Goal: Communication & Community: Answer question/provide support

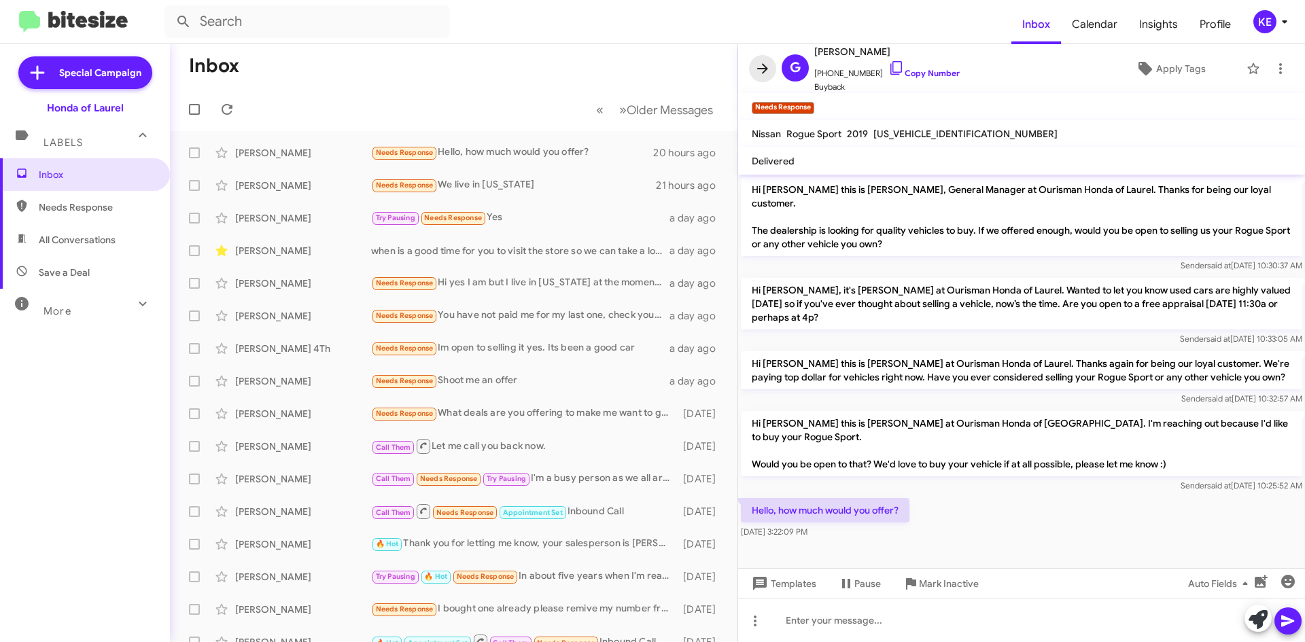
click at [756, 70] on icon at bounding box center [763, 69] width 16 height 16
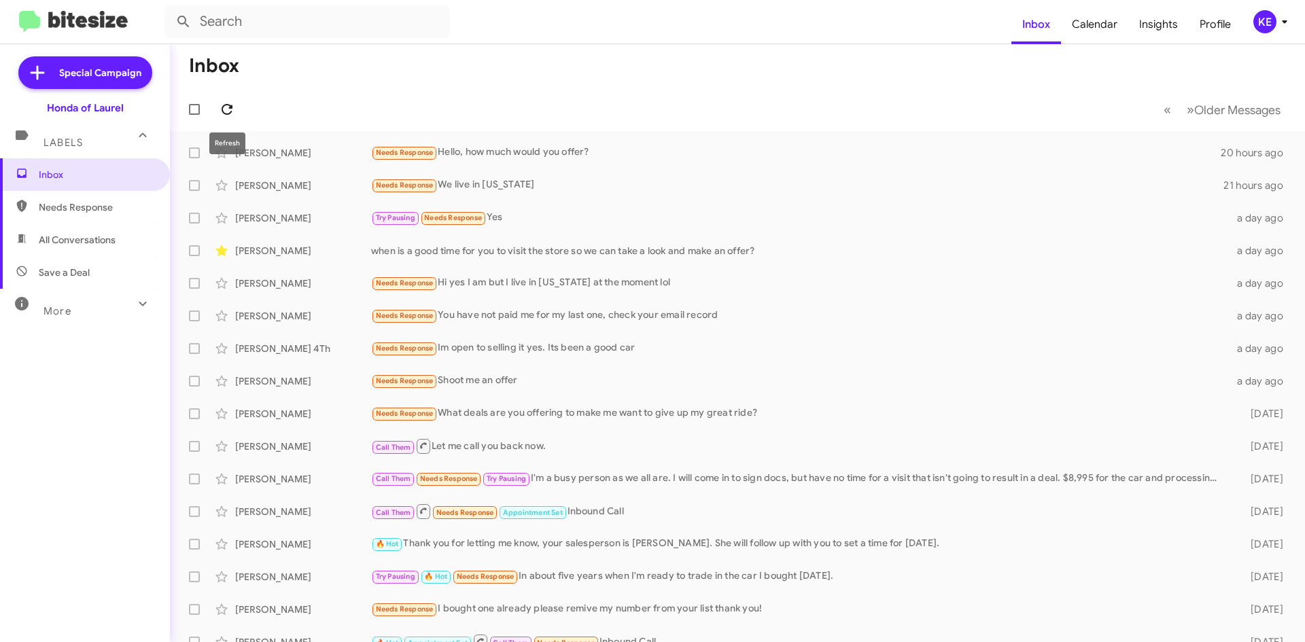
click at [225, 105] on icon at bounding box center [227, 109] width 11 height 11
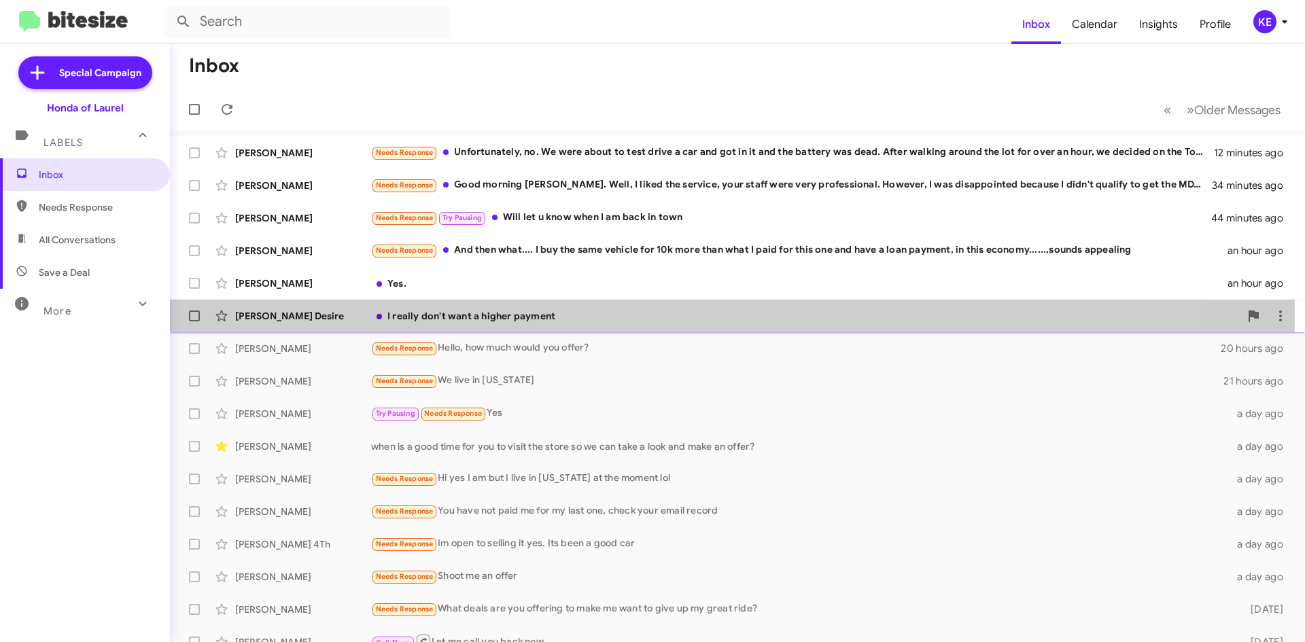
click at [300, 316] on div "[PERSON_NAME] Desire" at bounding box center [303, 316] width 136 height 14
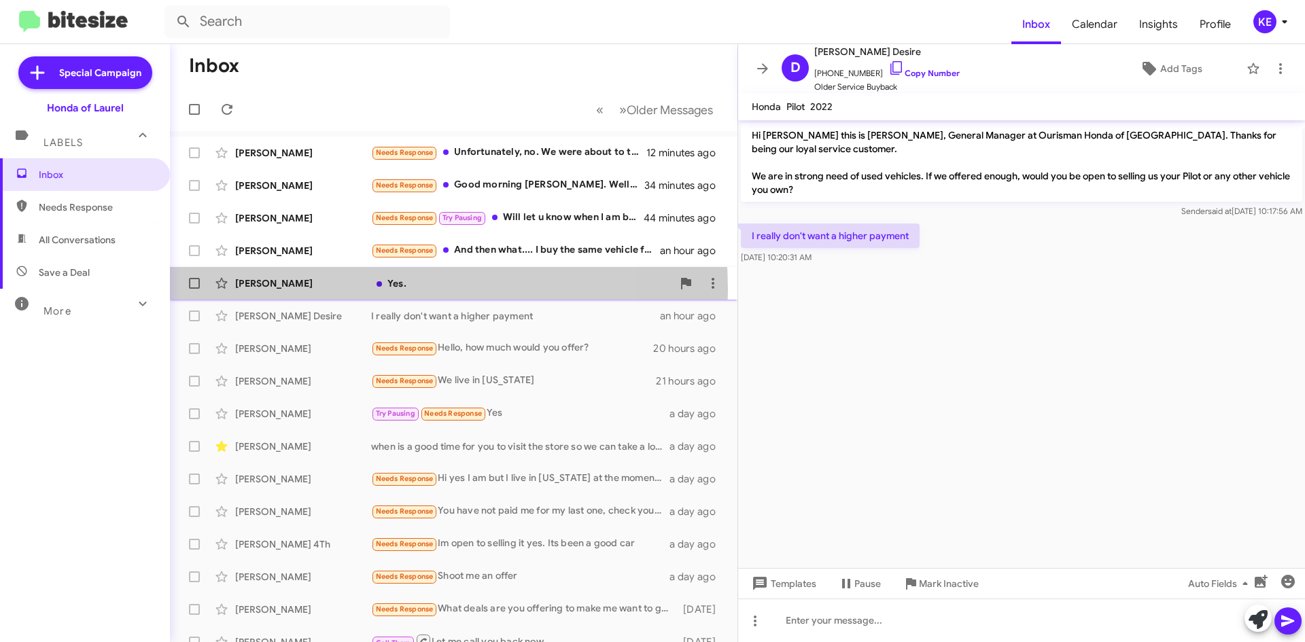
click at [336, 290] on div "[PERSON_NAME] Yes. an hour ago" at bounding box center [454, 283] width 546 height 27
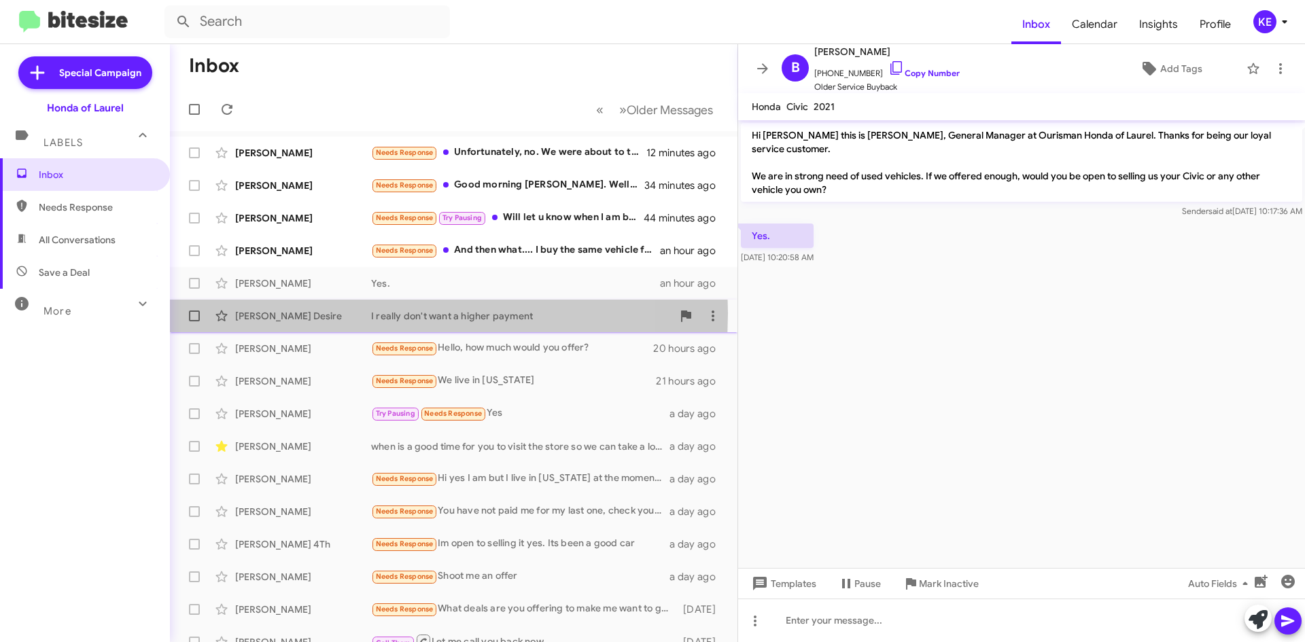
click at [346, 313] on div "[PERSON_NAME] Desire" at bounding box center [303, 316] width 136 height 14
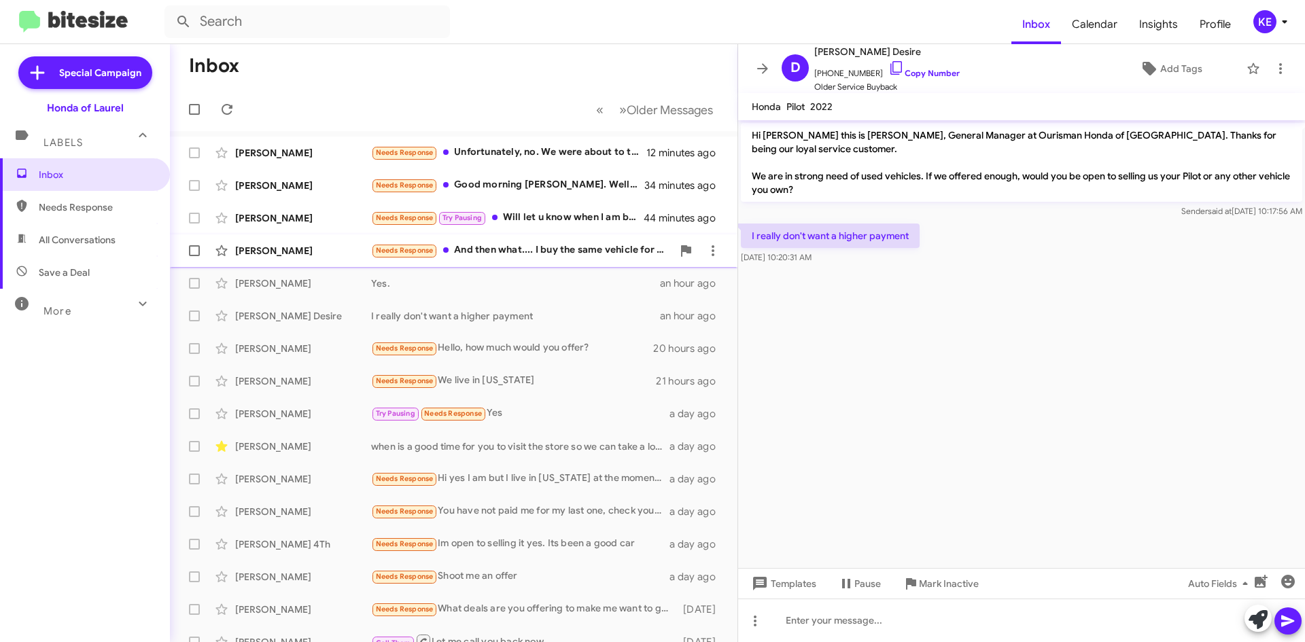
click at [322, 255] on div "[PERSON_NAME]" at bounding box center [303, 251] width 136 height 14
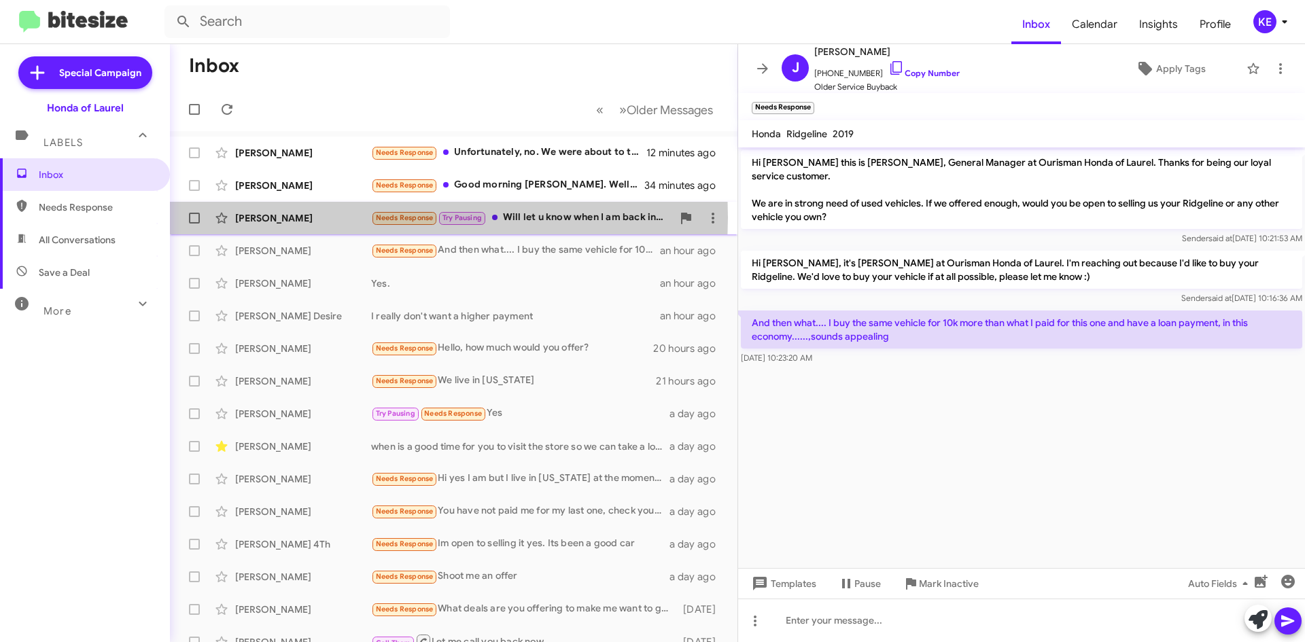
click at [339, 218] on div "[PERSON_NAME]" at bounding box center [303, 218] width 136 height 14
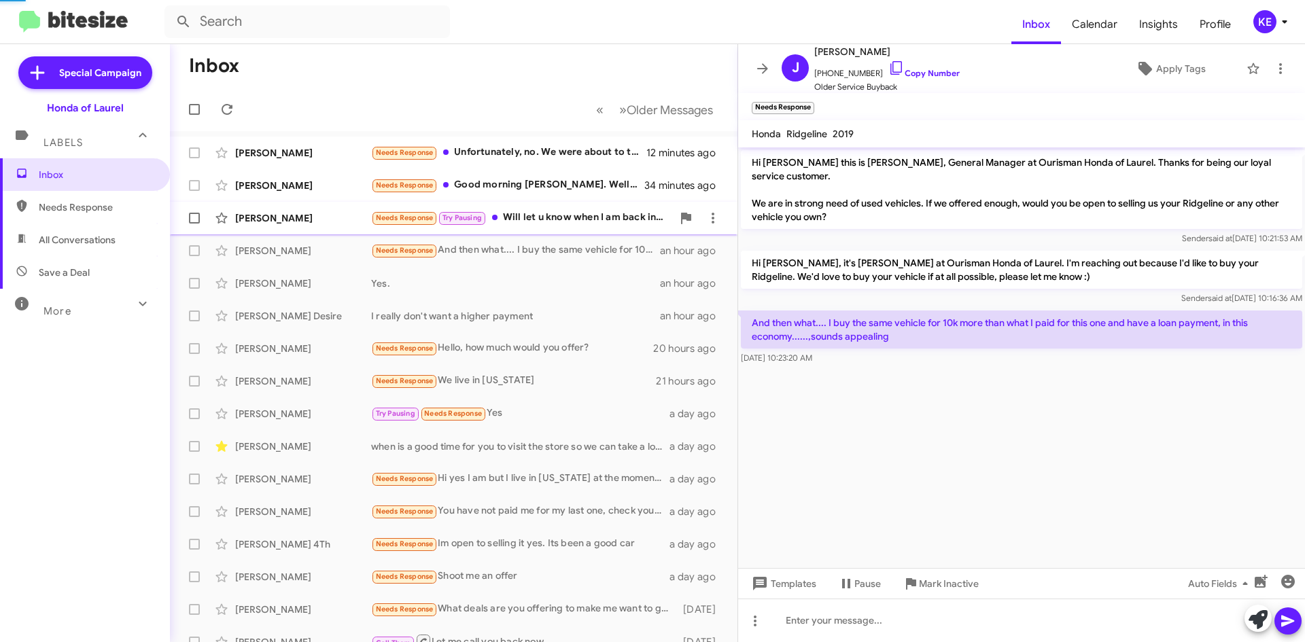
scroll to position [71, 0]
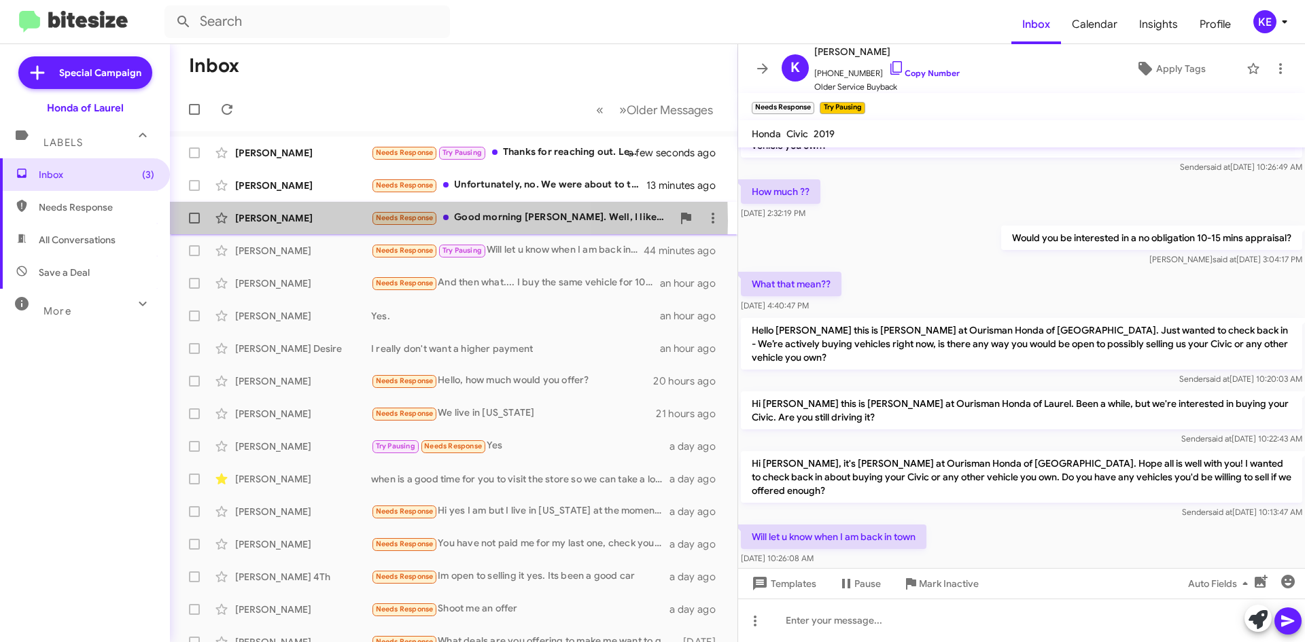
click at [314, 221] on div "[PERSON_NAME]" at bounding box center [303, 218] width 136 height 14
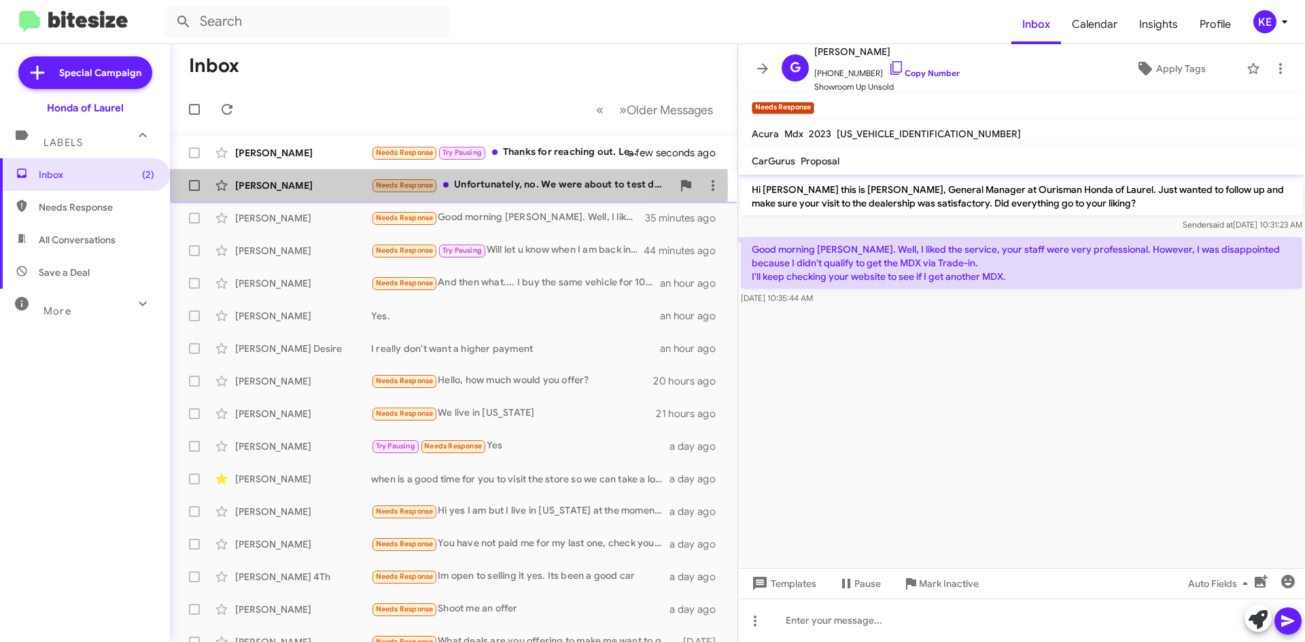
click at [343, 188] on div "[PERSON_NAME]" at bounding box center [303, 186] width 136 height 14
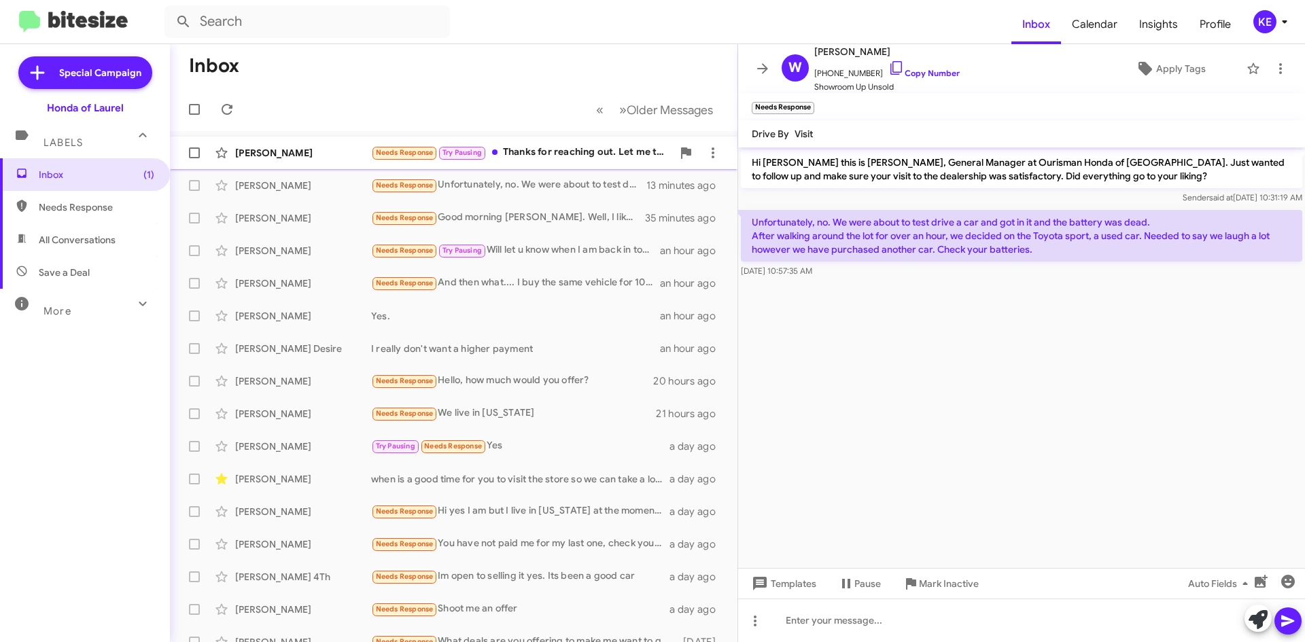
click at [324, 163] on div "[PERSON_NAME] Needs Response Try Pausing Thanks for reaching out. Let me talk t…" at bounding box center [454, 152] width 546 height 27
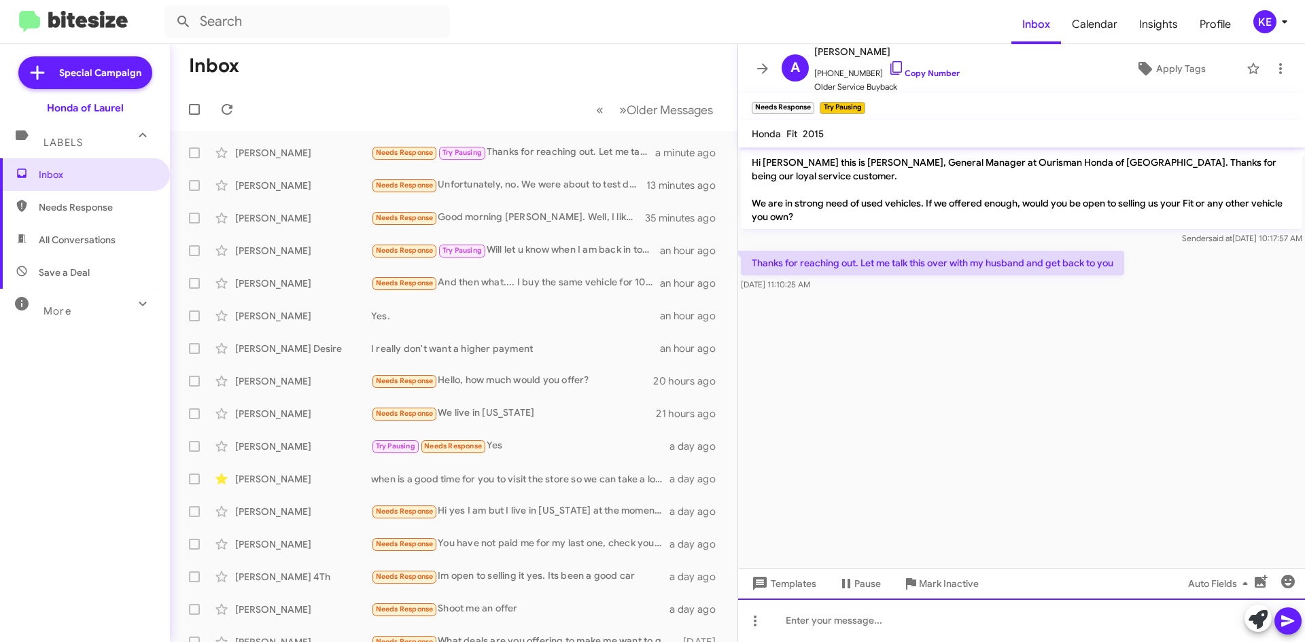
click at [817, 617] on div at bounding box center [1021, 621] width 567 height 44
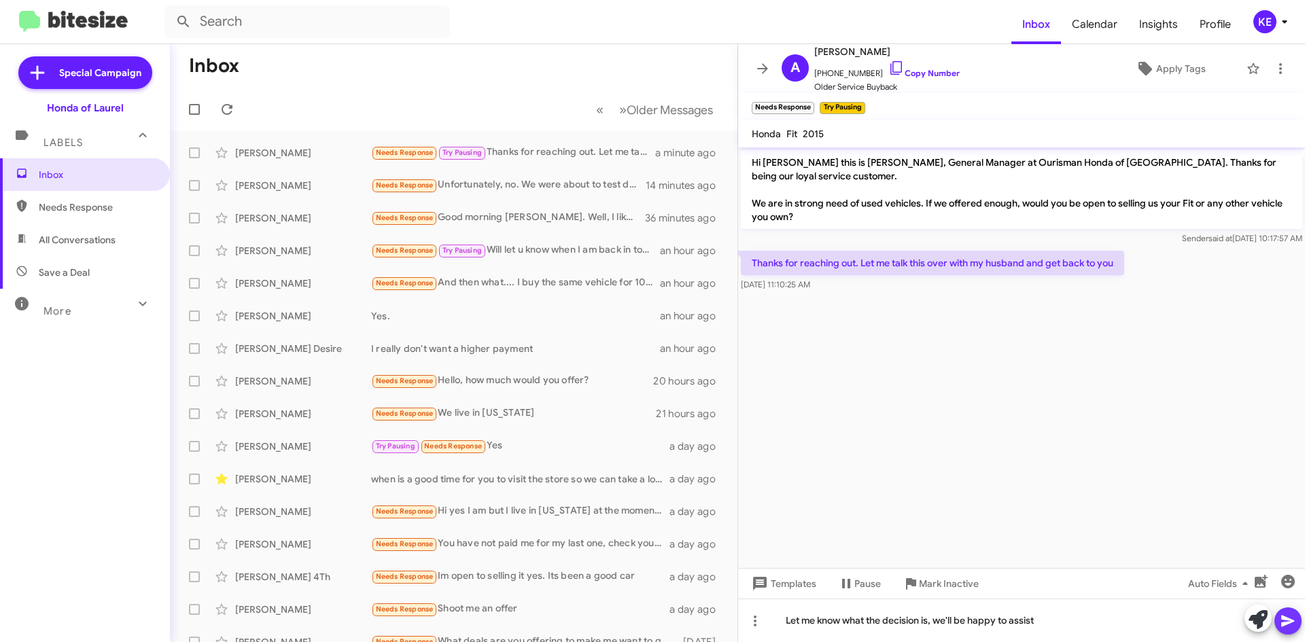
click at [1288, 624] on icon at bounding box center [1288, 622] width 13 height 12
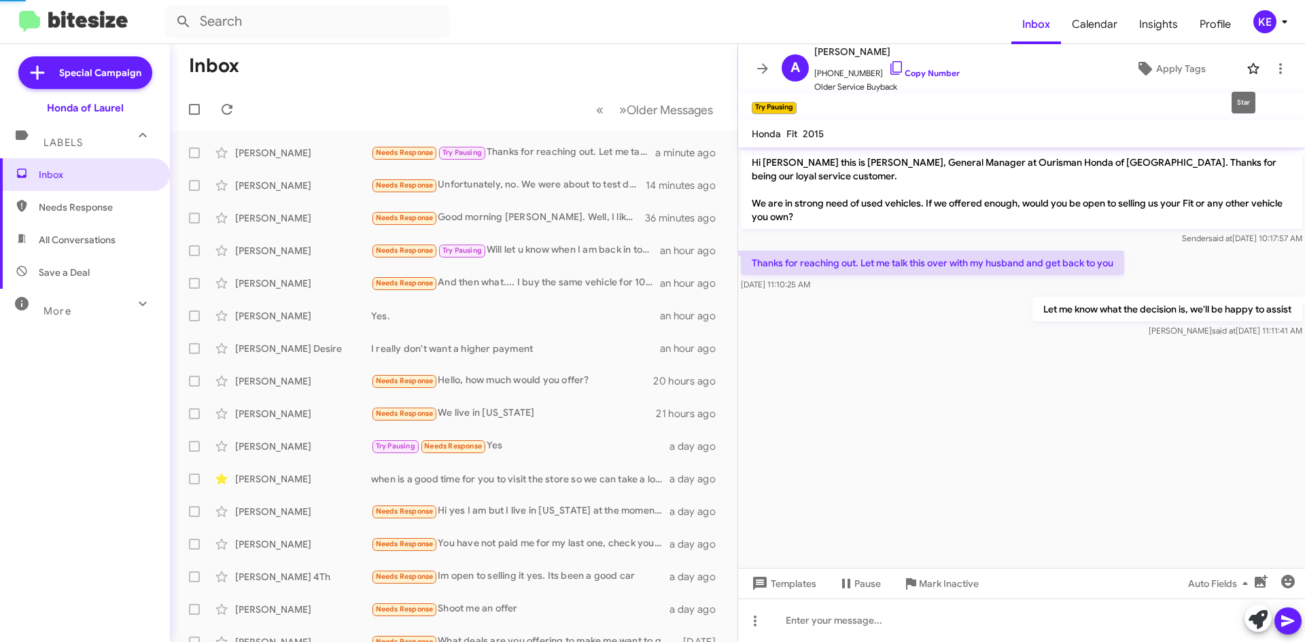
click at [1246, 65] on icon at bounding box center [1254, 69] width 16 height 16
click at [339, 347] on div "[PERSON_NAME] Desire" at bounding box center [303, 349] width 136 height 14
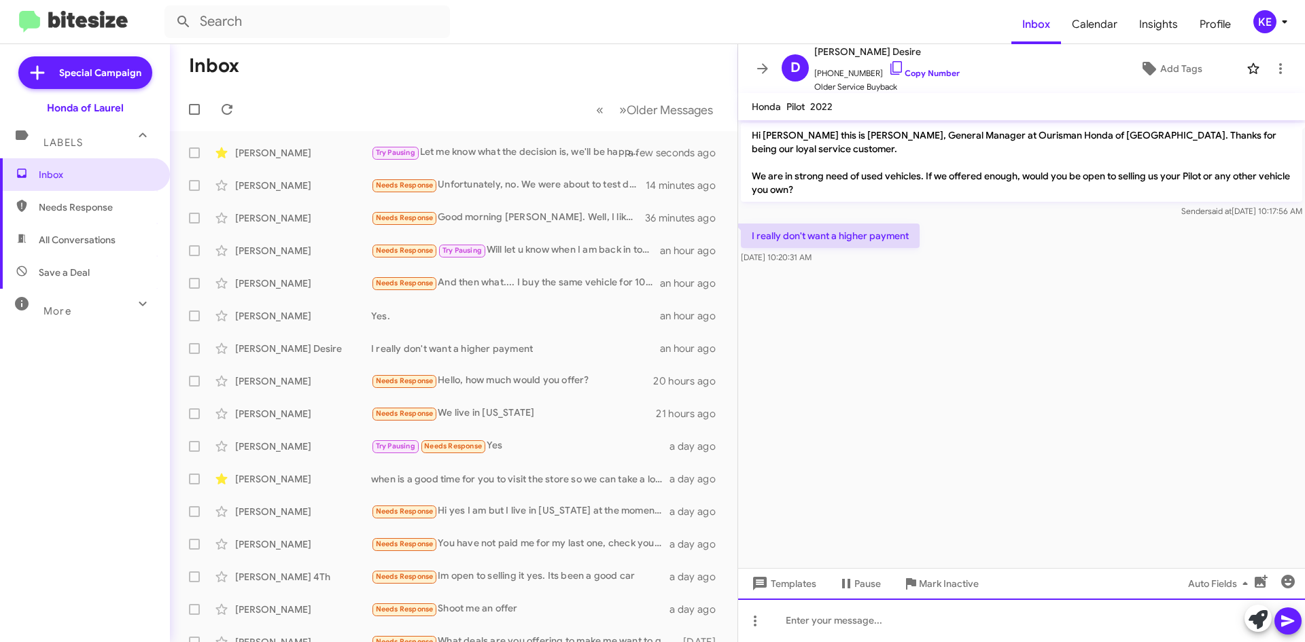
click at [933, 623] on div at bounding box center [1021, 621] width 567 height 44
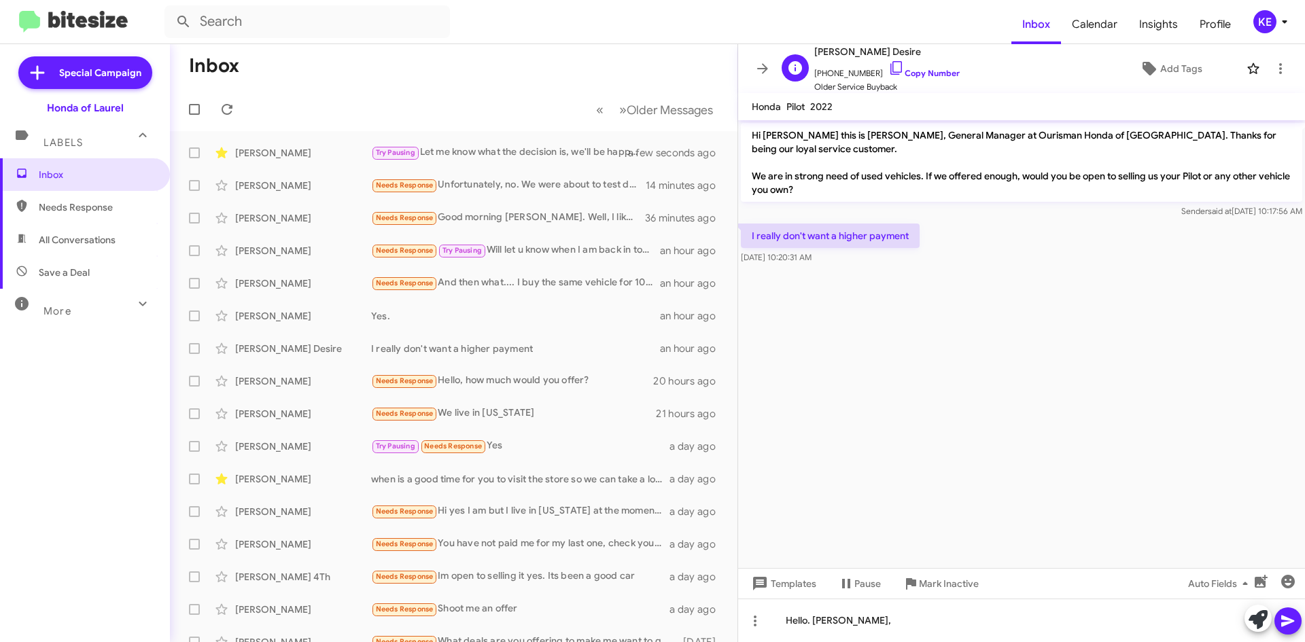
click at [878, 59] on span "[PERSON_NAME] Desire" at bounding box center [886, 52] width 145 height 16
click at [889, 69] on icon at bounding box center [897, 68] width 16 height 16
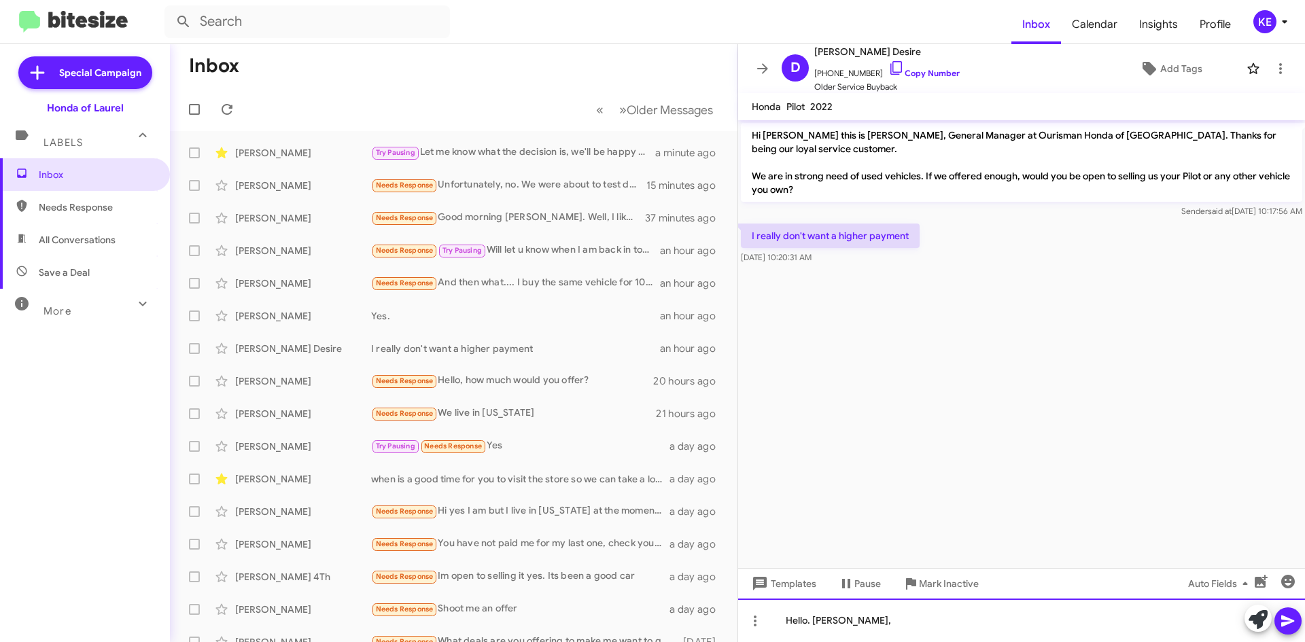
click at [889, 625] on div "Hello. [PERSON_NAME]," at bounding box center [1021, 621] width 567 height 44
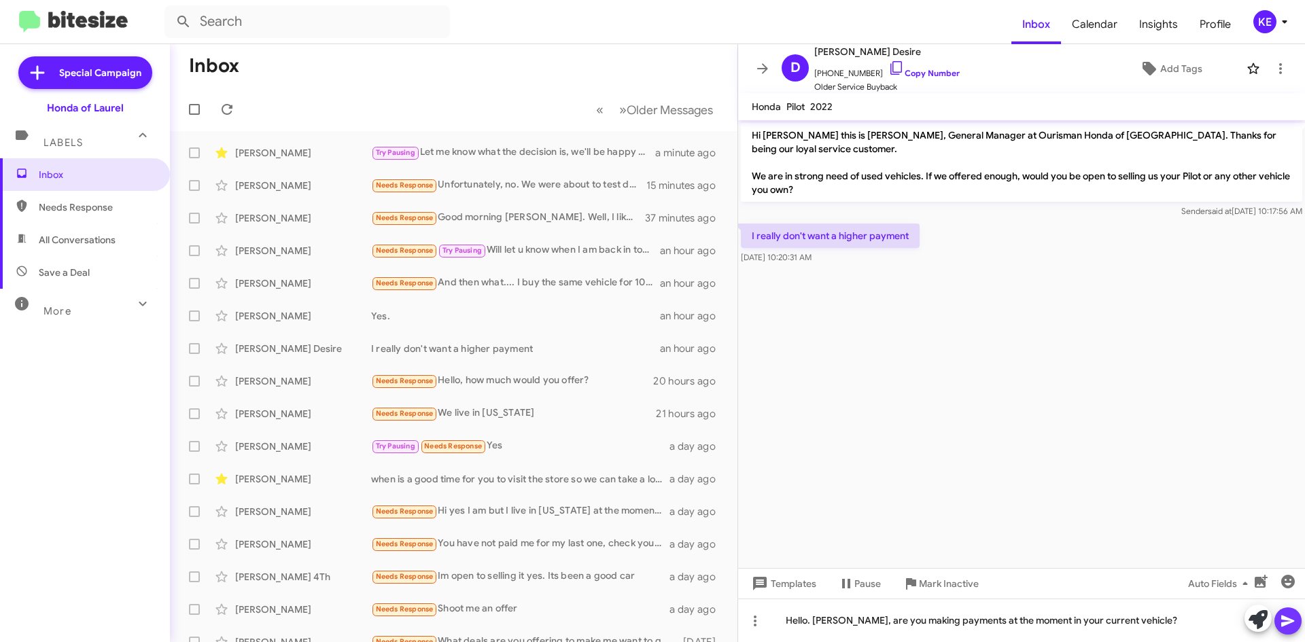
click at [1301, 621] on button at bounding box center [1288, 621] width 27 height 27
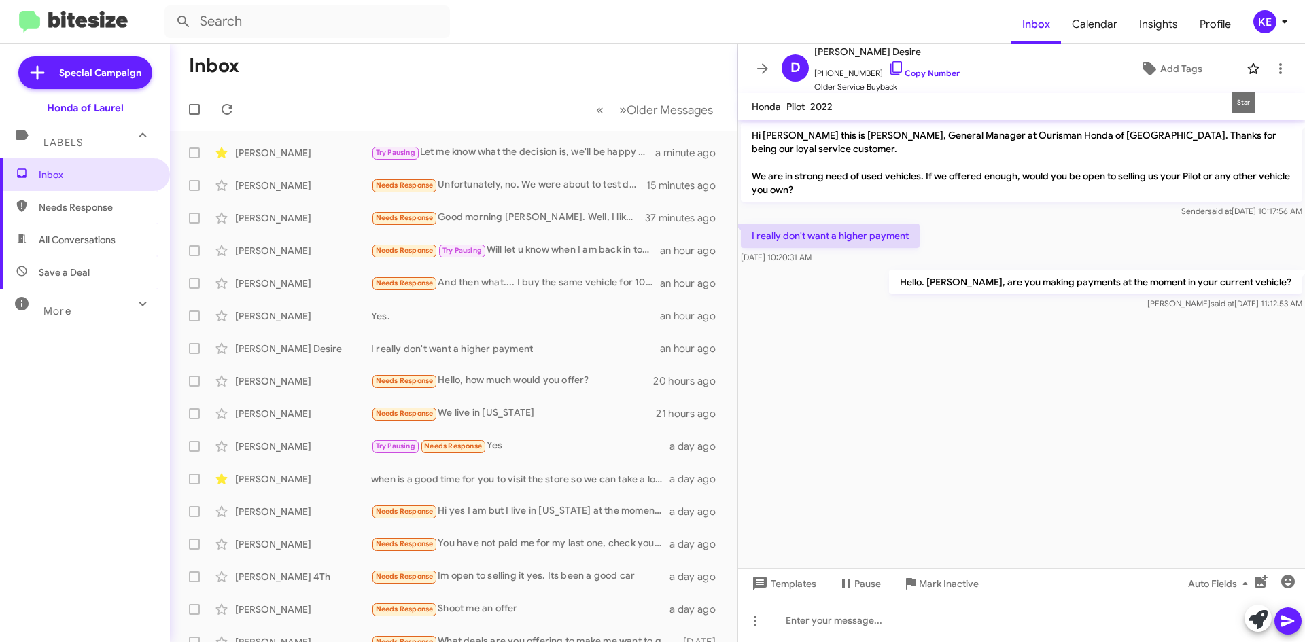
click at [1250, 67] on icon at bounding box center [1254, 69] width 16 height 16
click at [329, 215] on div "[PERSON_NAME]" at bounding box center [303, 218] width 136 height 14
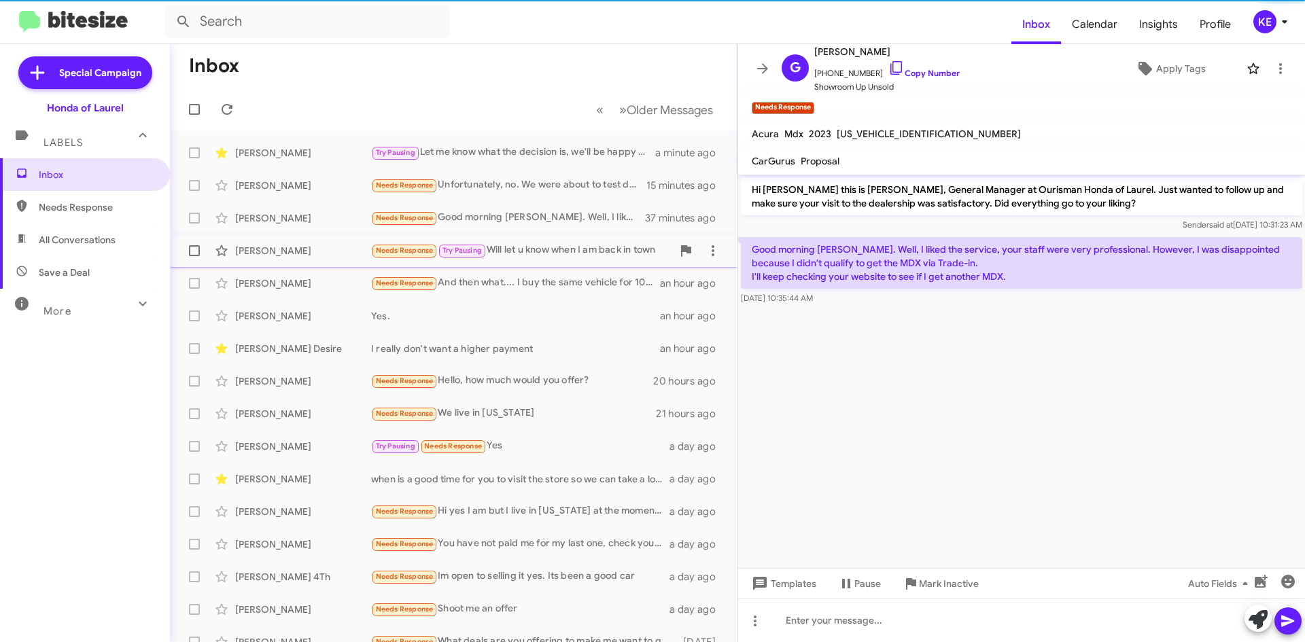
click at [341, 248] on div "[PERSON_NAME]" at bounding box center [303, 251] width 136 height 14
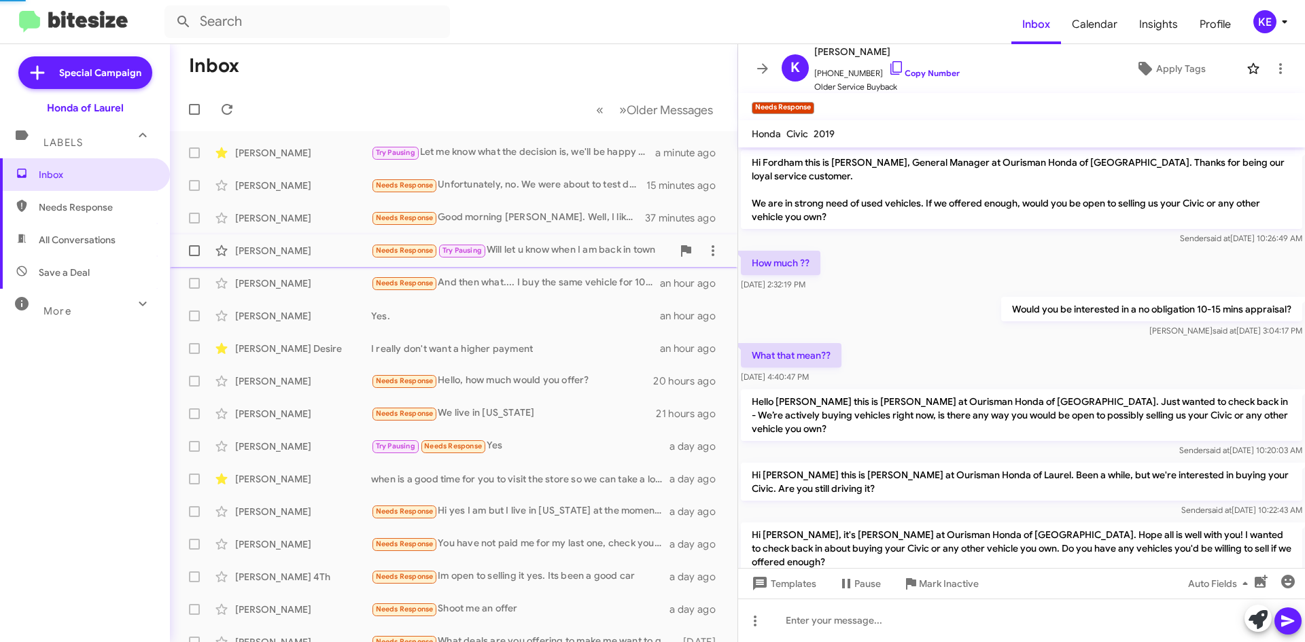
scroll to position [71, 0]
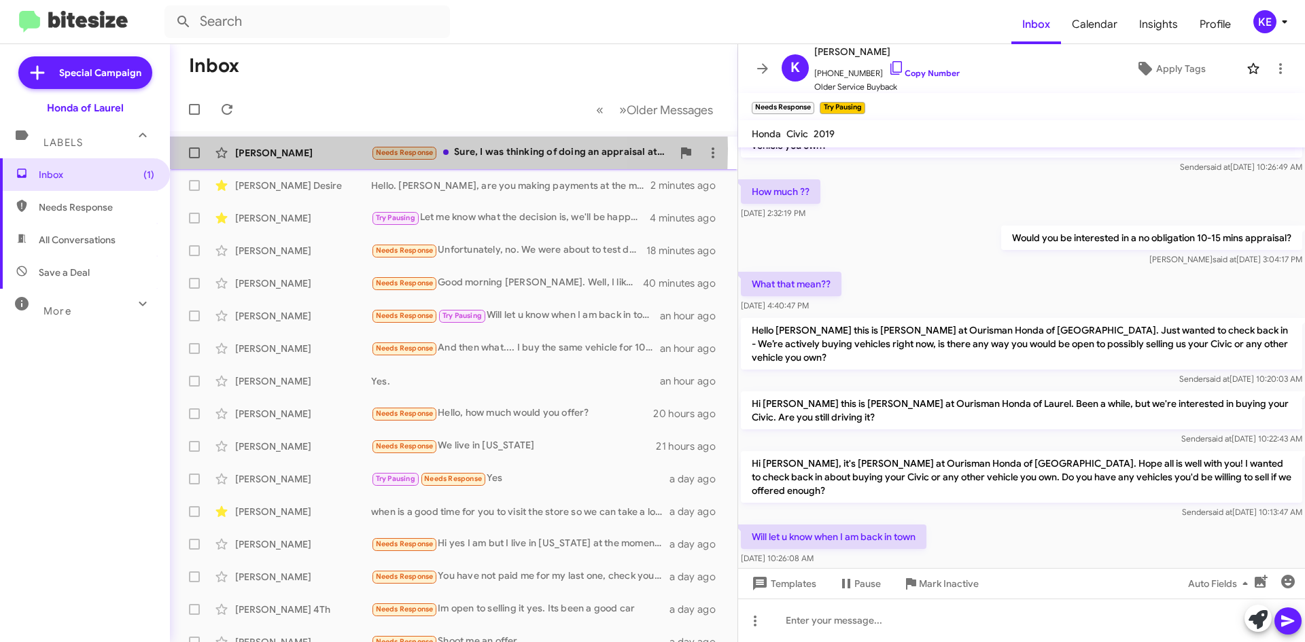
click at [332, 149] on div "[PERSON_NAME]" at bounding box center [303, 153] width 136 height 14
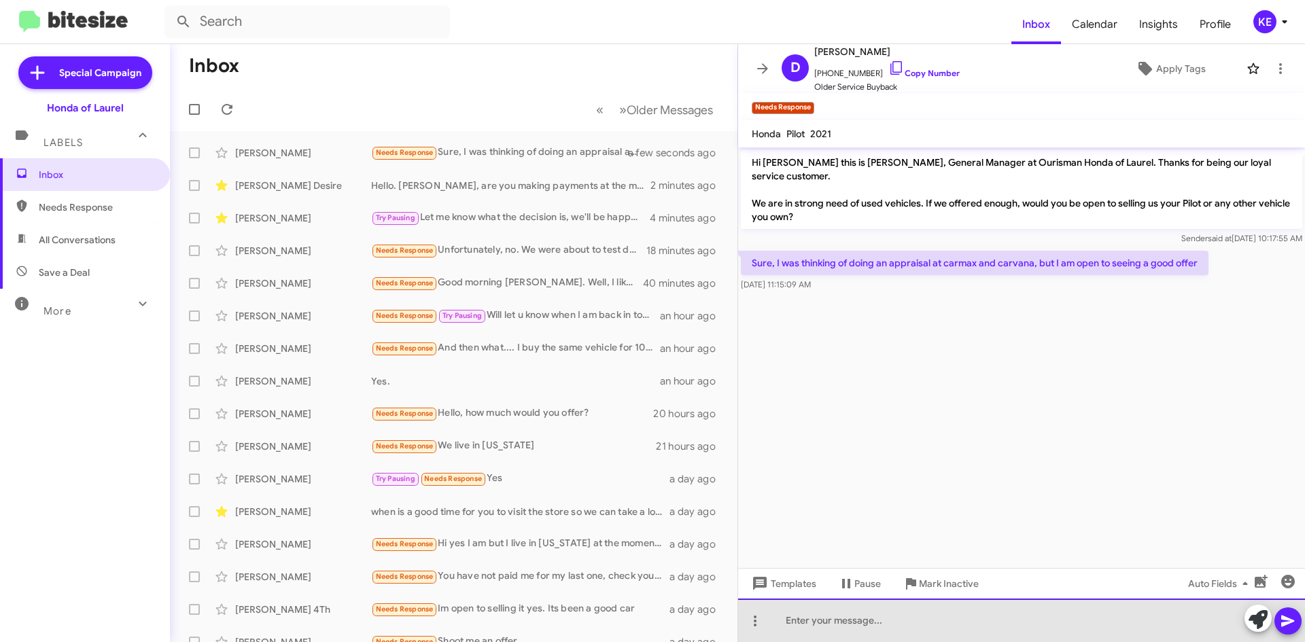
click at [955, 620] on div at bounding box center [1021, 621] width 567 height 44
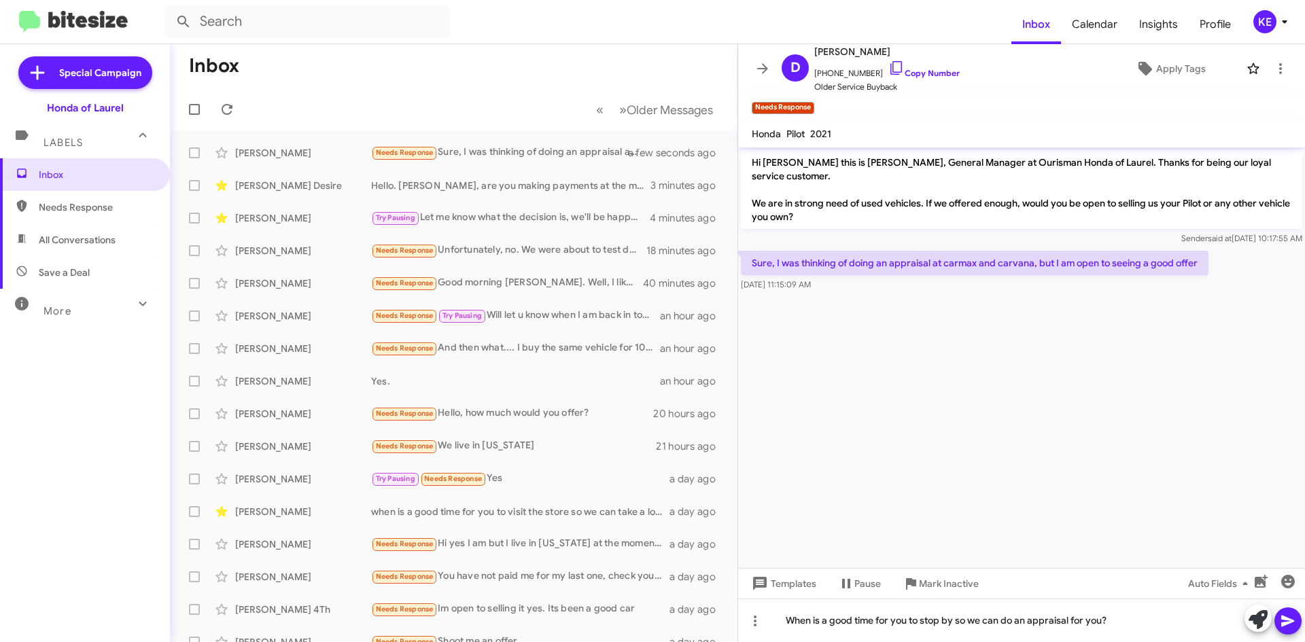
click at [1282, 620] on icon at bounding box center [1288, 622] width 13 height 12
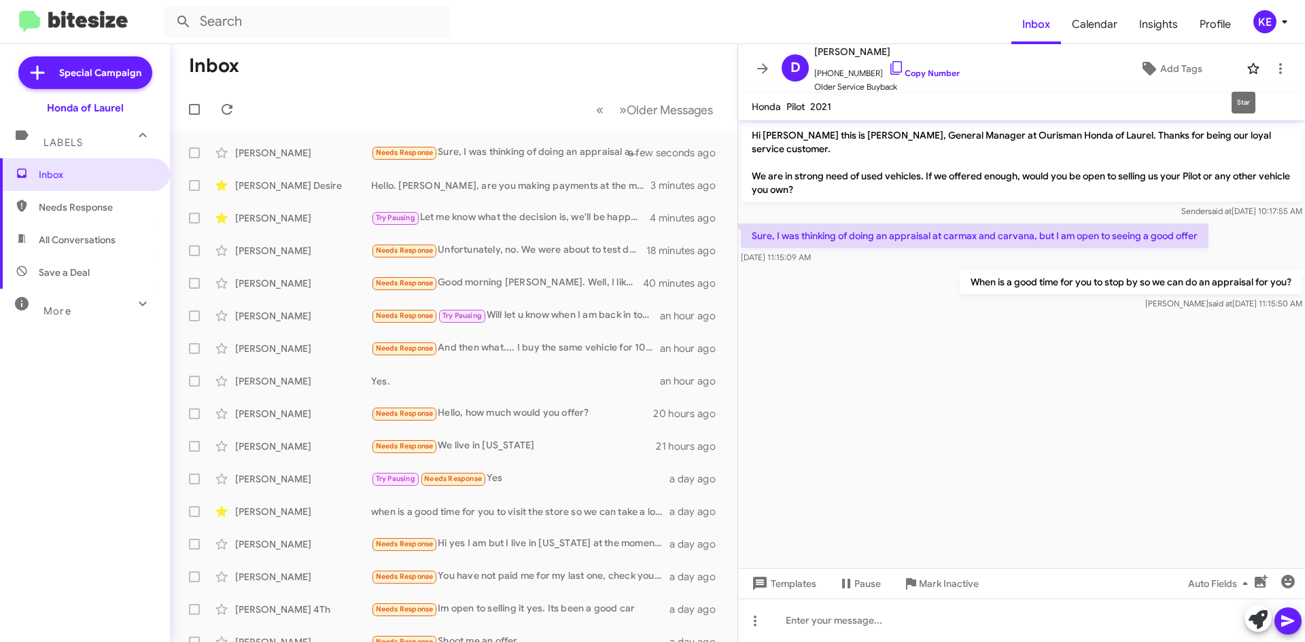
click at [1248, 68] on icon at bounding box center [1254, 68] width 12 height 11
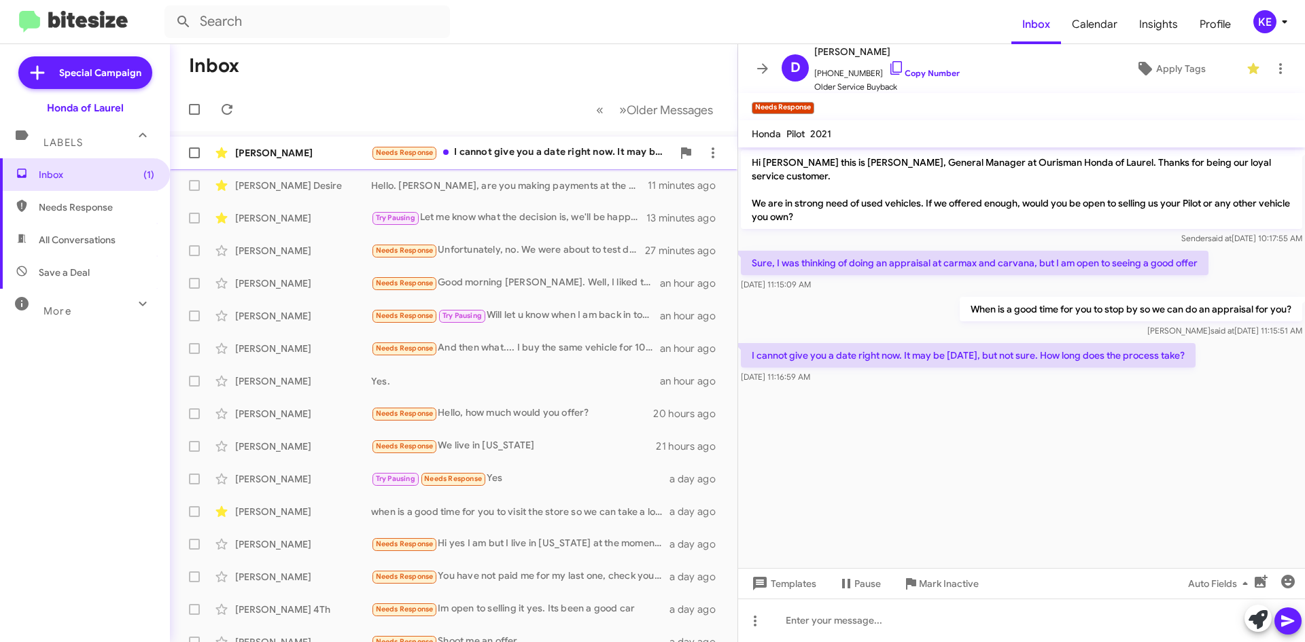
click at [306, 161] on div "[PERSON_NAME] Needs Response I cannot give you a date right now. It may be [DAT…" at bounding box center [454, 152] width 546 height 27
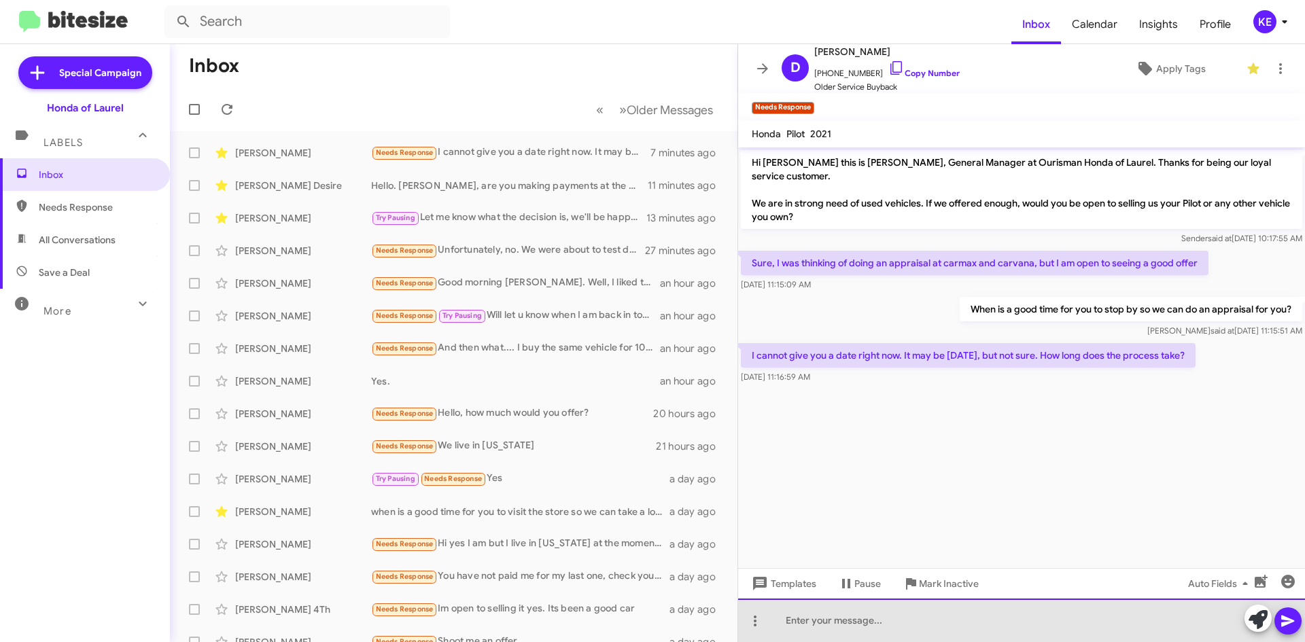
click at [958, 615] on div at bounding box center [1021, 621] width 567 height 44
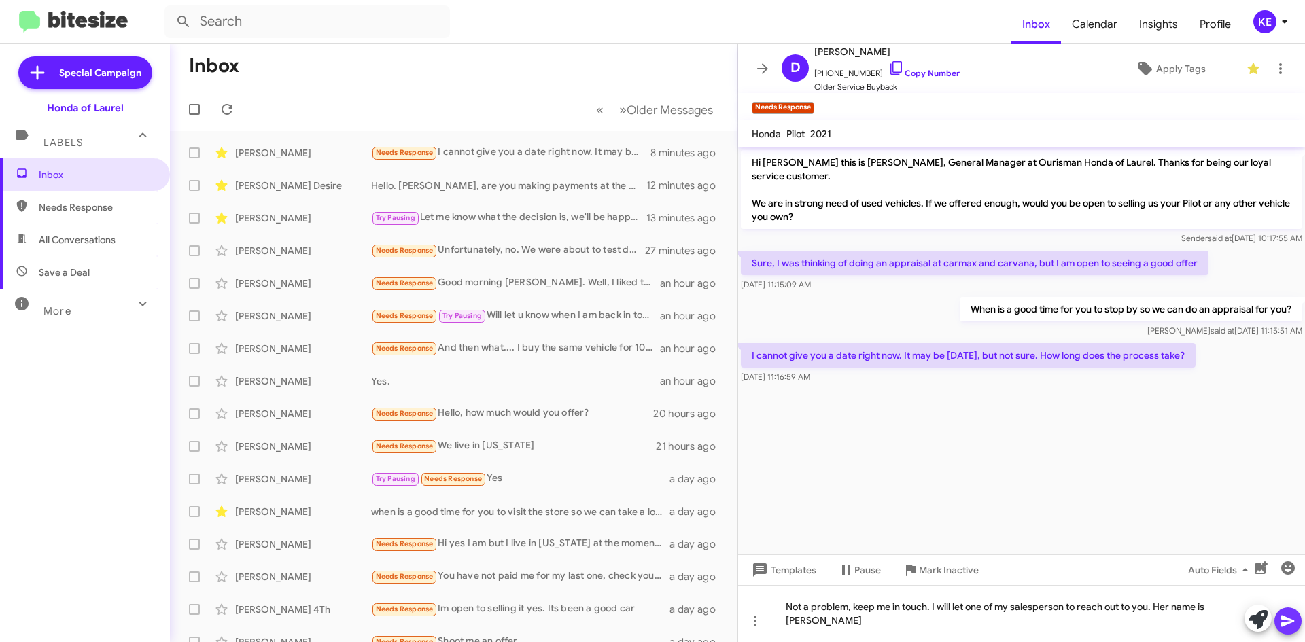
click at [1294, 619] on icon at bounding box center [1288, 621] width 16 height 16
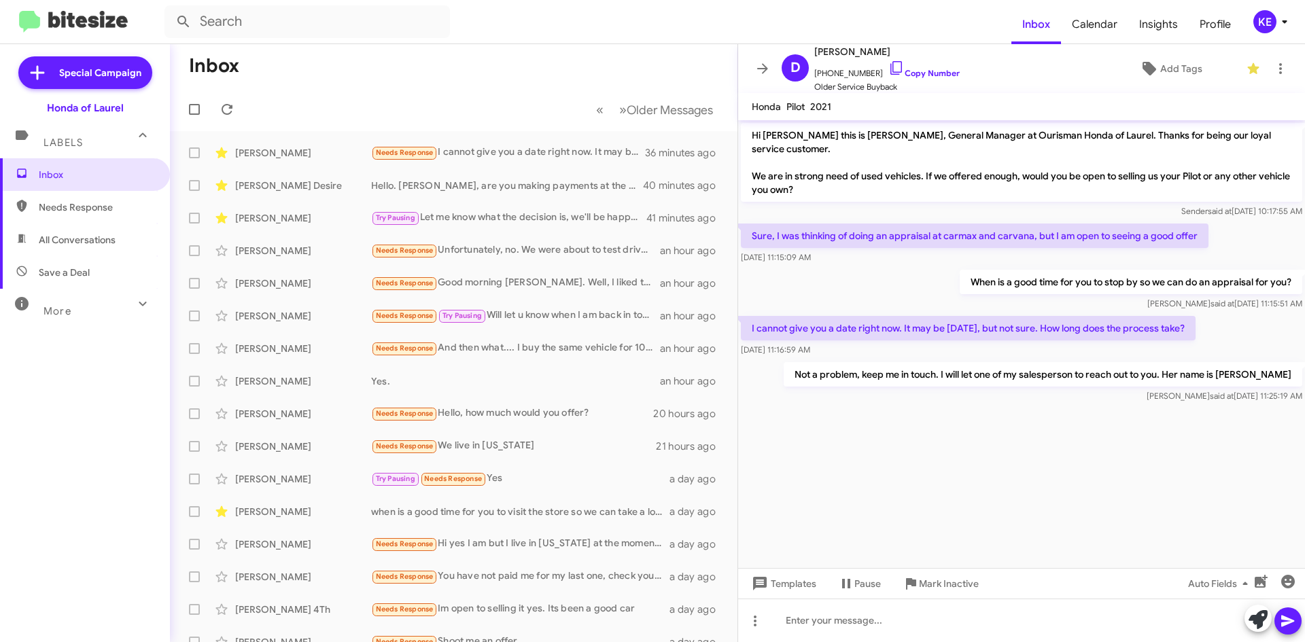
click at [768, 66] on icon at bounding box center [763, 69] width 16 height 16
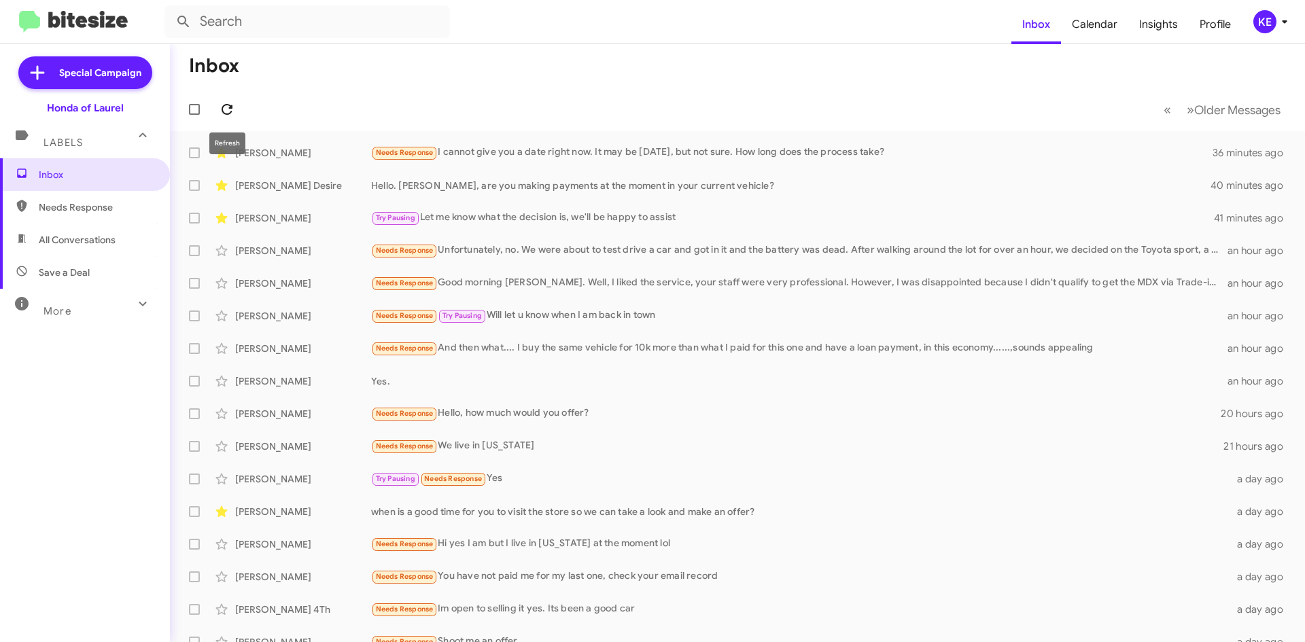
click at [230, 112] on icon at bounding box center [227, 109] width 11 height 11
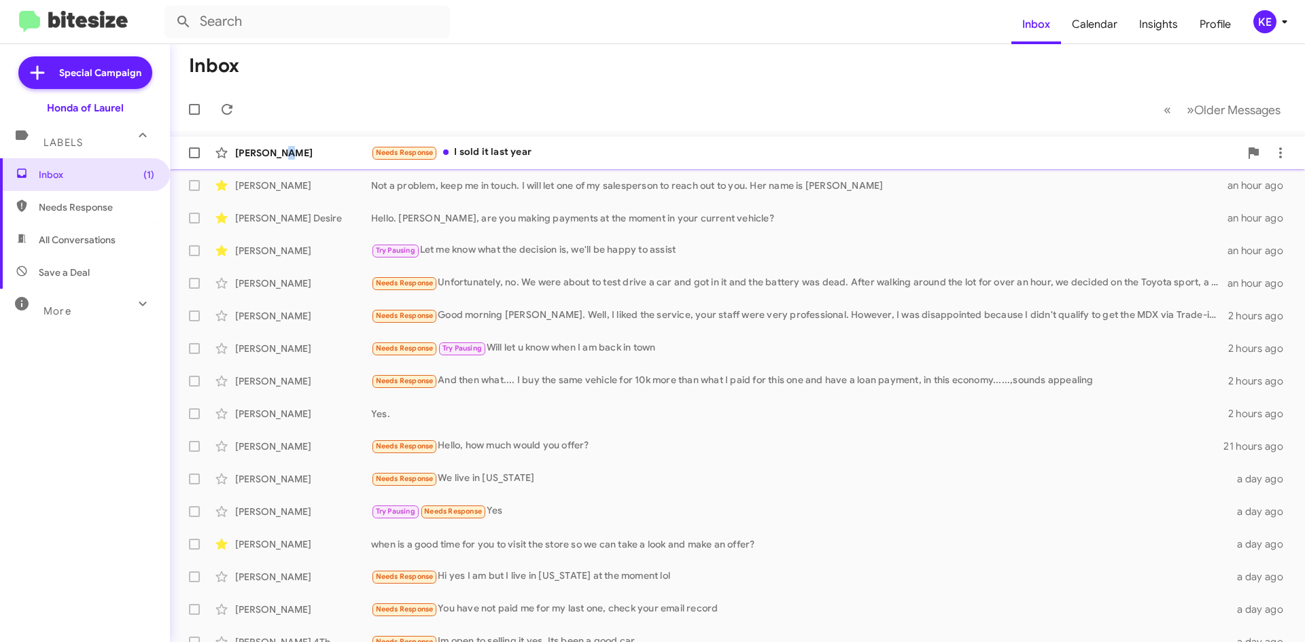
click at [285, 148] on div "[PERSON_NAME]" at bounding box center [303, 153] width 136 height 14
